Goal: Contribute content: Add original content to the website for others to see

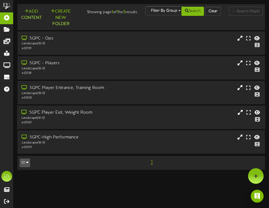
click at [131, 119] on div "5GPC Player Exit, Weight Room Landscape ( 16:9 ) # 13930" at bounding box center [141, 117] width 248 height 15
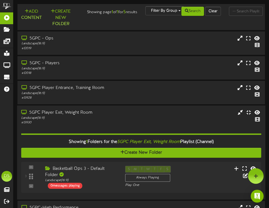
click at [131, 120] on div "5GPC Player Exit, Weight Room Landscape ( 16:9 ) # 13930" at bounding box center [141, 116] width 248 height 15
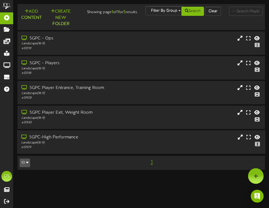
click at [121, 138] on div "5GPC-High Performance Landscape ( 16:9 ) # 13929" at bounding box center [141, 141] width 248 height 23
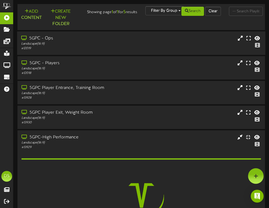
click at [112, 51] on div "# 12019" at bounding box center [68, 48] width 95 height 5
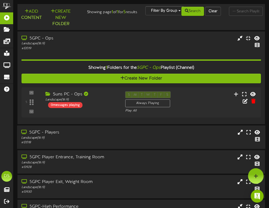
scroll to position [9, 0]
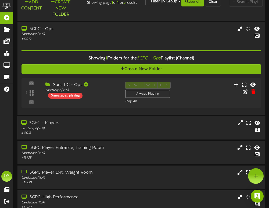
click at [73, 131] on div "Landscape ( 16:9 )" at bounding box center [68, 128] width 95 height 5
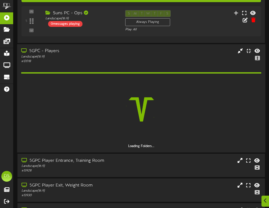
scroll to position [98, 0]
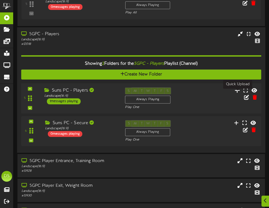
click at [238, 93] on icon at bounding box center [238, 90] width 6 height 6
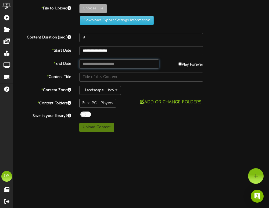
click at [91, 59] on input "text" at bounding box center [119, 63] width 80 height 9
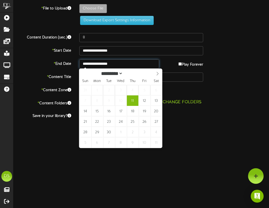
click at [92, 59] on input "**********" at bounding box center [119, 63] width 80 height 9
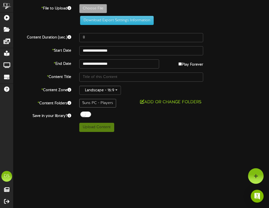
click at [63, 61] on label "* End Date" at bounding box center [42, 62] width 66 height 7
click at [108, 64] on input "**********" at bounding box center [119, 63] width 80 height 9
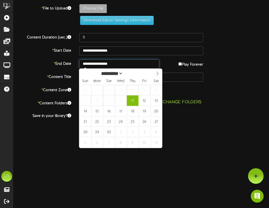
type input "**********"
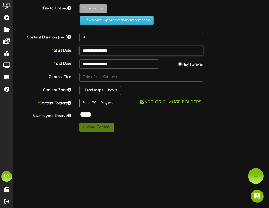
click at [99, 50] on input "**********" at bounding box center [141, 50] width 124 height 9
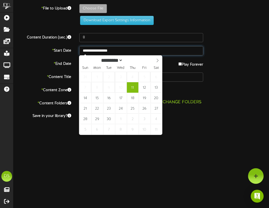
type input "**********"
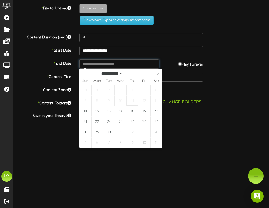
click at [140, 64] on input "text" at bounding box center [119, 63] width 80 height 9
type input "**********"
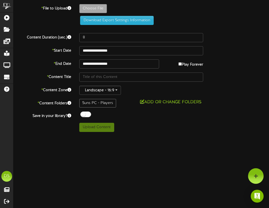
click at [105, 24] on button "Download Export Settings Information" at bounding box center [117, 20] width 74 height 9
type input "**********"
type input "KhamanMaluachBirthday"
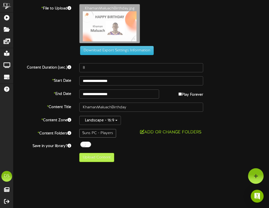
click at [106, 158] on button "Upload Content" at bounding box center [96, 157] width 35 height 9
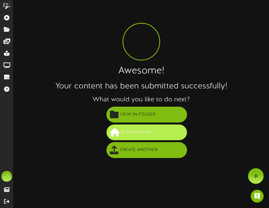
click at [129, 128] on span "Return Home" at bounding box center [137, 132] width 34 height 9
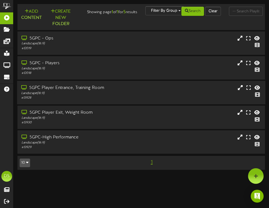
click at [106, 96] on div "Landscape ( 16:9 )" at bounding box center [68, 93] width 95 height 5
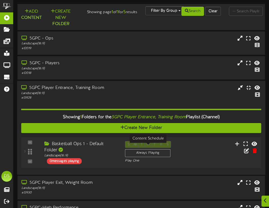
scroll to position [28, 0]
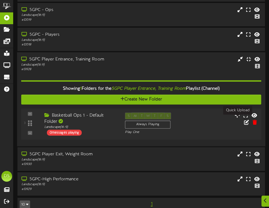
click at [237, 118] on icon at bounding box center [238, 115] width 6 height 6
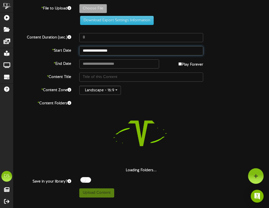
click at [92, 51] on input "**********" at bounding box center [141, 50] width 124 height 9
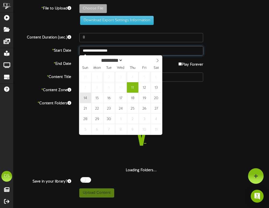
type input "**********"
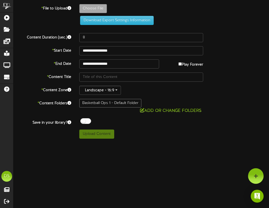
click at [178, 63] on label "Play Forever" at bounding box center [190, 63] width 25 height 8
click at [132, 65] on input "text" at bounding box center [119, 63] width 80 height 9
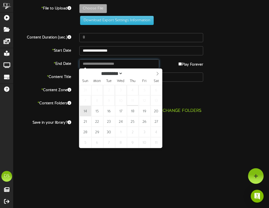
type input "**********"
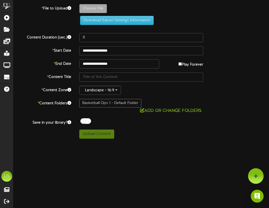
type input "**********"
type input "KhamanMaluachBirthday"
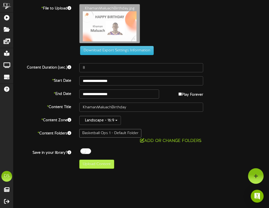
click at [104, 169] on button "Upload Content" at bounding box center [96, 164] width 35 height 9
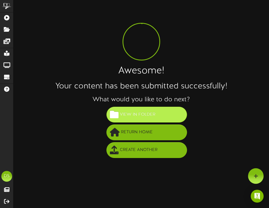
click at [134, 115] on span "View in Folder" at bounding box center [138, 114] width 38 height 9
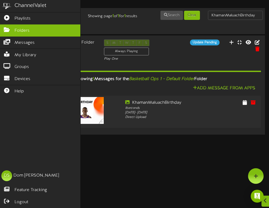
click at [12, 33] on link "Folders" at bounding box center [40, 30] width 80 height 12
click at [23, 33] on span "Folders" at bounding box center [22, 31] width 15 height 6
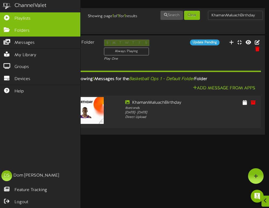
click at [23, 22] on link "Playlists" at bounding box center [40, 18] width 80 height 12
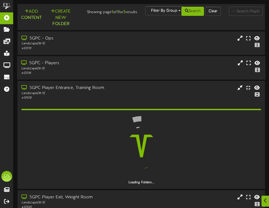
scroll to position [45, 0]
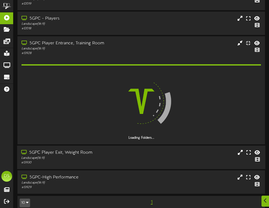
click at [91, 156] on div "5GPC Player Exit, Weight Room" at bounding box center [68, 153] width 95 height 6
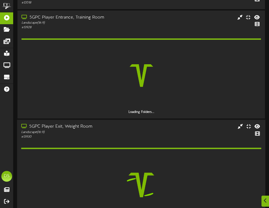
scroll to position [98, 0]
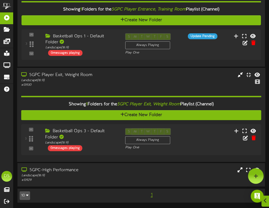
click at [95, 83] on div "Landscape ( 16:9 )" at bounding box center [68, 80] width 95 height 5
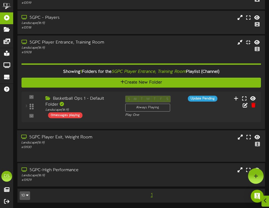
scroll to position [41, 0]
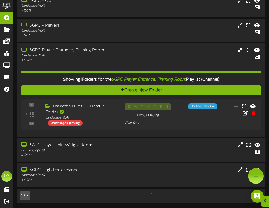
click at [79, 145] on div "5GPC Player Exit, Weight Room" at bounding box center [68, 145] width 95 height 6
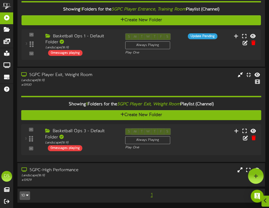
click at [96, 83] on div "Landscape ( 16:9 )" at bounding box center [68, 80] width 95 height 5
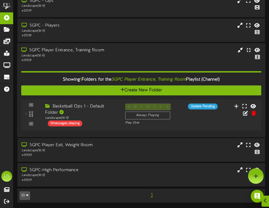
click at [87, 53] on div "5GPC Player Entrance, Training Room" at bounding box center [68, 50] width 95 height 6
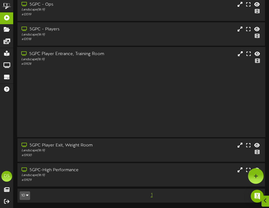
scroll to position [0, 0]
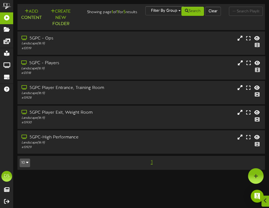
click at [76, 66] on div "5GPC - Players" at bounding box center [68, 63] width 95 height 6
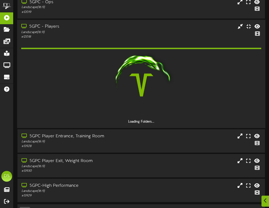
scroll to position [37, 0]
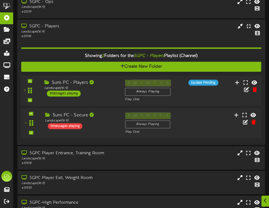
click at [98, 97] on div "Suns PC - Players Landscape ( 16:9 ) 1 messages playing" at bounding box center [80, 88] width 81 height 17
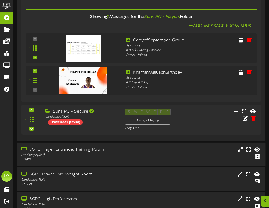
scroll to position [139, 0]
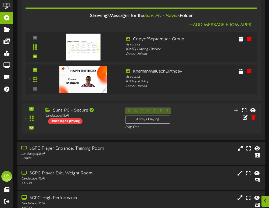
click at [91, 156] on div "Landscape ( 16:9 )" at bounding box center [68, 154] width 95 height 5
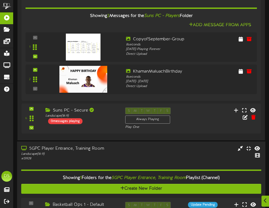
scroll to position [223, 0]
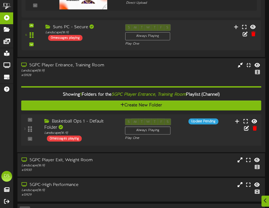
click at [98, 145] on div "3 Landscape (" at bounding box center [141, 129] width 243 height 31
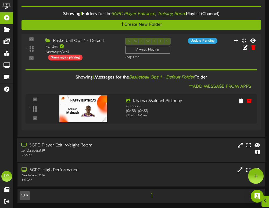
scroll to position [307, 0]
click at [101, 150] on div "Landscape ( 16:9 )" at bounding box center [68, 151] width 95 height 5
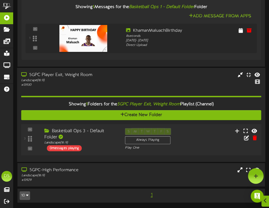
scroll to position [376, 0]
click at [101, 147] on div "Basketball Ops 3 - Default Folder Landscape ( 16:9 ) 0 messages playing" at bounding box center [80, 139] width 81 height 23
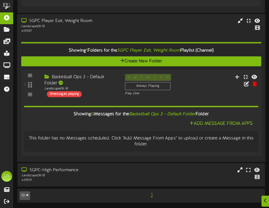
scroll to position [430, 0]
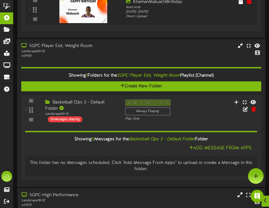
click at [83, 58] on div "# 13930" at bounding box center [68, 56] width 95 height 5
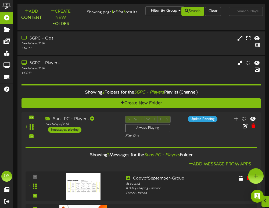
scroll to position [0, 0]
click at [79, 55] on div "5GPC - Ops Landscape ( 16:9 ) # 12019" at bounding box center [141, 42] width 248 height 23
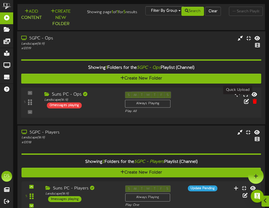
click at [238, 97] on icon at bounding box center [238, 94] width 6 height 6
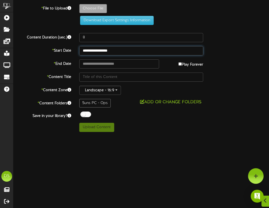
click at [113, 51] on input "**********" at bounding box center [141, 50] width 124 height 9
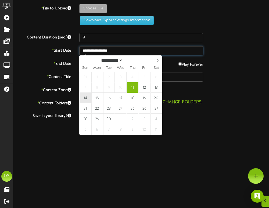
type input "**********"
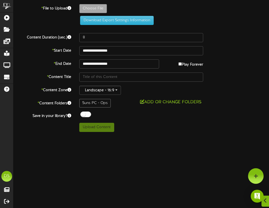
click at [172, 62] on div "Play Forever" at bounding box center [185, 63] width 44 height 8
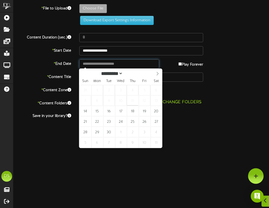
click at [98, 64] on input "text" at bounding box center [119, 63] width 80 height 9
type input "**********"
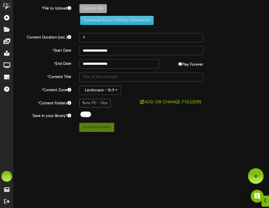
type input "**********"
type input "KhamanMaluachBirthday"
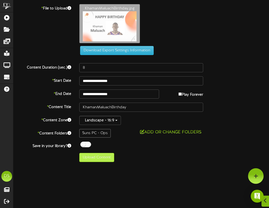
click at [104, 156] on button "Upload Content" at bounding box center [96, 157] width 35 height 9
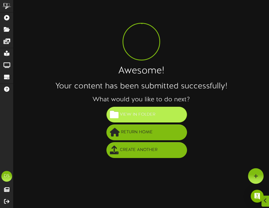
click at [125, 121] on button "View in Folder" at bounding box center [146, 115] width 81 height 16
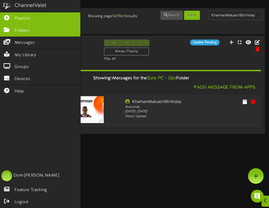
click at [13, 16] on icon at bounding box center [6, 17] width 13 height 4
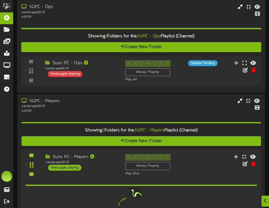
scroll to position [55, 0]
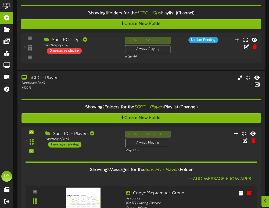
click at [109, 59] on div "5 ( 16:9" at bounding box center [141, 48] width 243 height 22
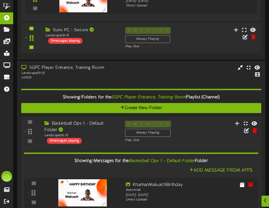
scroll to position [413, 0]
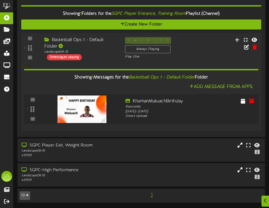
click at [105, 153] on div "5GPC Player Exit, Weight Room Landscape ( 16:9 ) # 13930" at bounding box center [68, 149] width 103 height 15
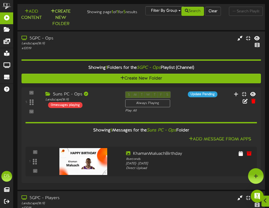
scroll to position [0, 0]
